Goal: Task Accomplishment & Management: Use online tool/utility

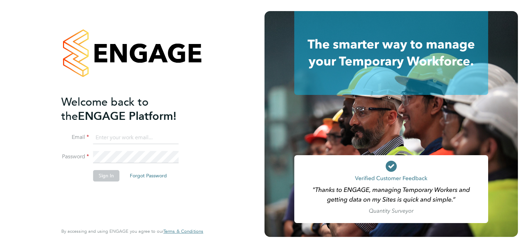
type input "[EMAIL_ADDRESS][PERSON_NAME][DOMAIN_NAME]"
click at [98, 175] on button "Sign In" at bounding box center [106, 175] width 26 height 11
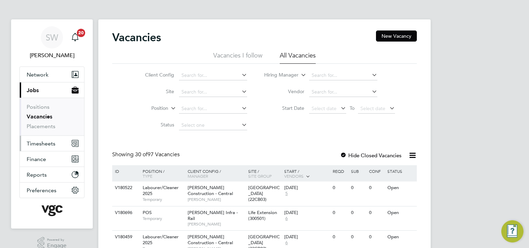
click at [47, 143] on span "Timesheets" at bounding box center [41, 143] width 29 height 7
click at [44, 140] on span "Timesheets" at bounding box center [41, 143] width 29 height 7
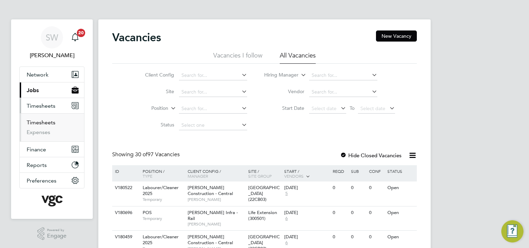
click at [35, 121] on link "Timesheets" at bounding box center [41, 122] width 29 height 7
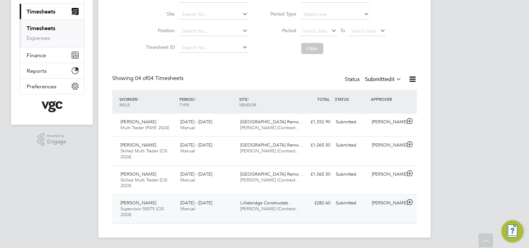
click at [152, 206] on span "Supervisor SSSTS (CIS 2024)" at bounding box center [142, 212] width 43 height 12
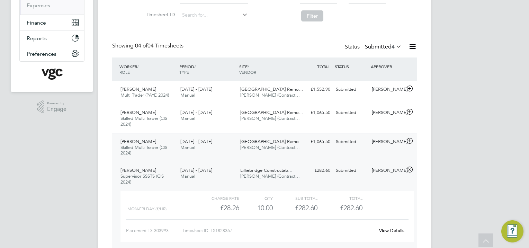
scroll to position [158, 0]
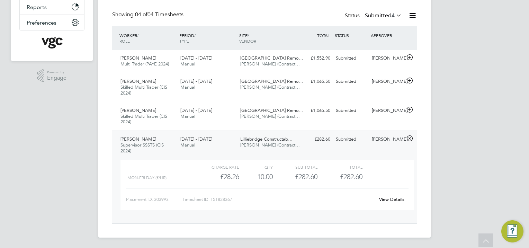
click at [348, 176] on span "£282.60" at bounding box center [351, 176] width 23 height 8
click at [383, 197] on link "View Details" at bounding box center [391, 199] width 25 height 6
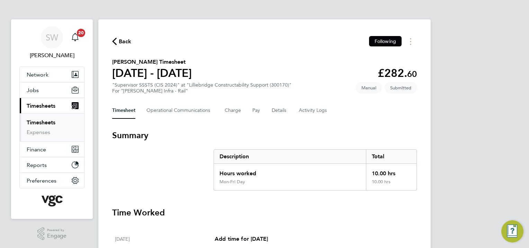
click at [36, 120] on link "Timesheets" at bounding box center [41, 122] width 29 height 7
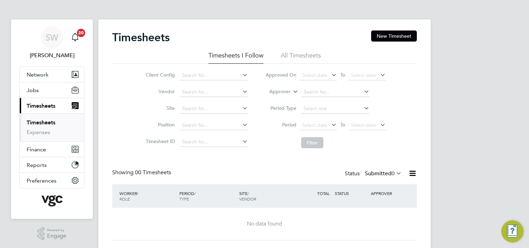
click at [40, 122] on link "Timesheets" at bounding box center [41, 122] width 29 height 7
click at [43, 119] on link "Timesheets" at bounding box center [41, 122] width 29 height 7
